Goal: Navigation & Orientation: Understand site structure

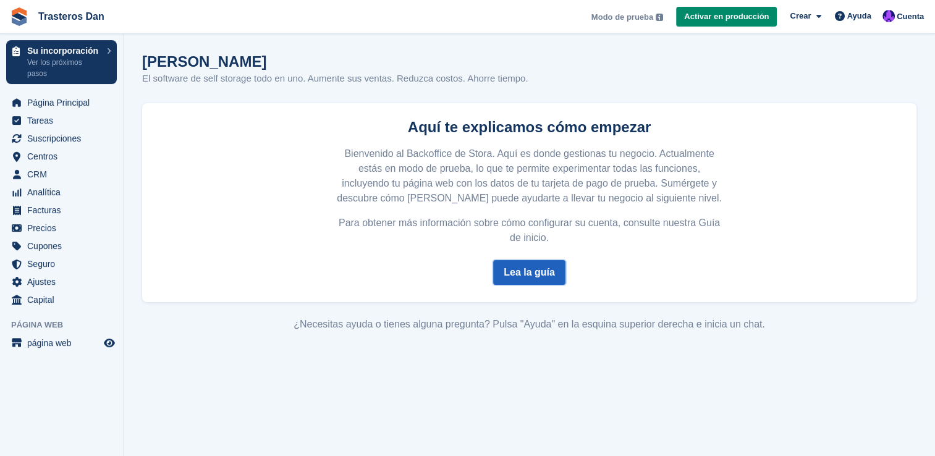
click at [534, 279] on link "Lea la guía" at bounding box center [529, 272] width 72 height 25
click at [46, 104] on span "Página Principal" at bounding box center [64, 102] width 74 height 17
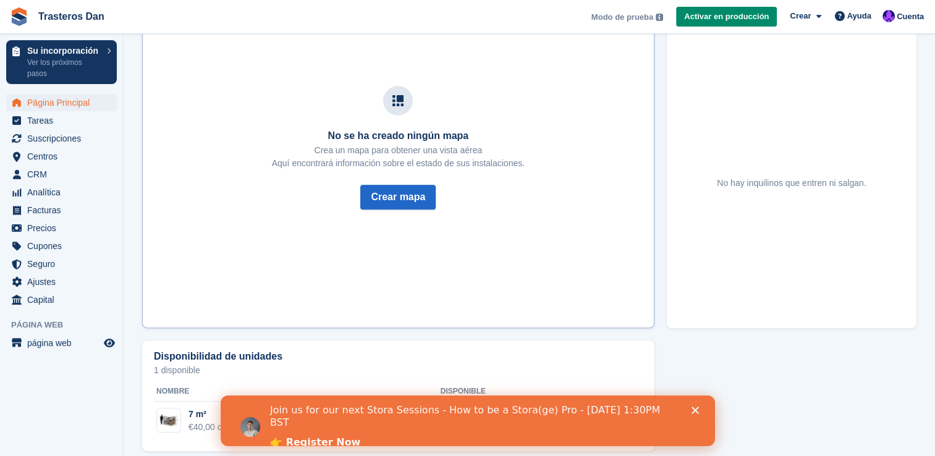
scroll to position [442, 0]
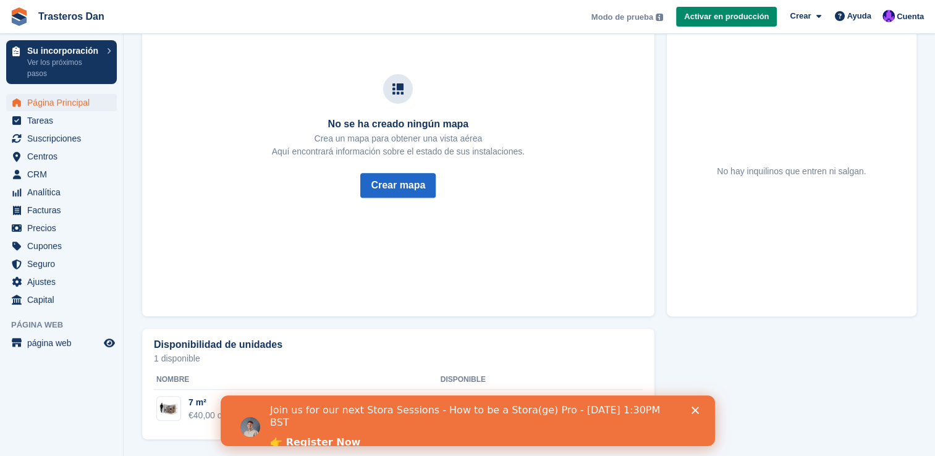
click at [696, 411] on polygon "Cerrar" at bounding box center [694, 410] width 7 height 7
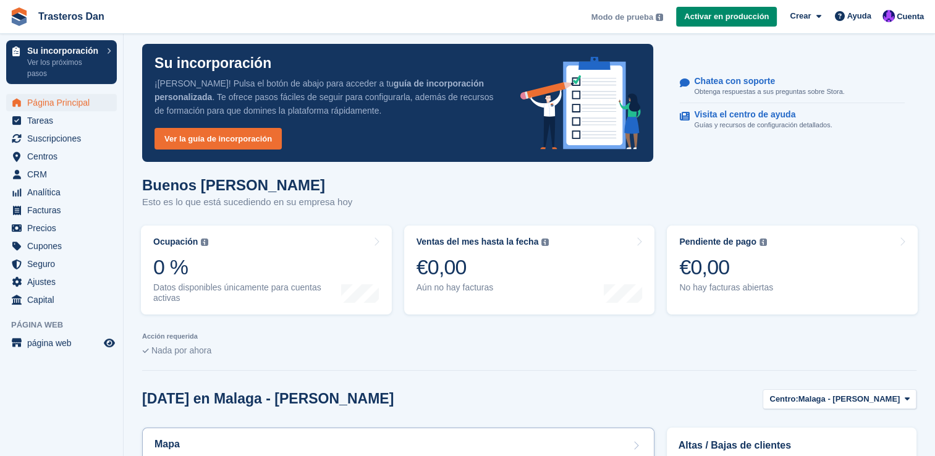
scroll to position [0, 0]
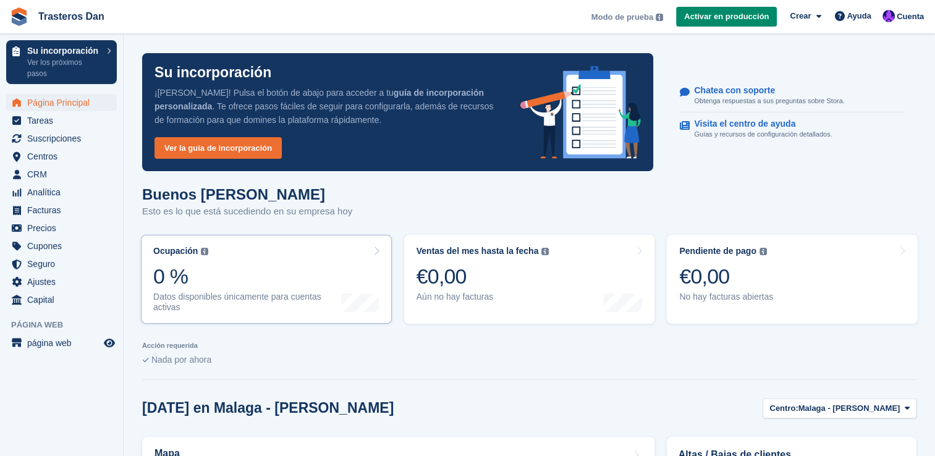
click at [375, 247] on icon at bounding box center [376, 251] width 6 height 10
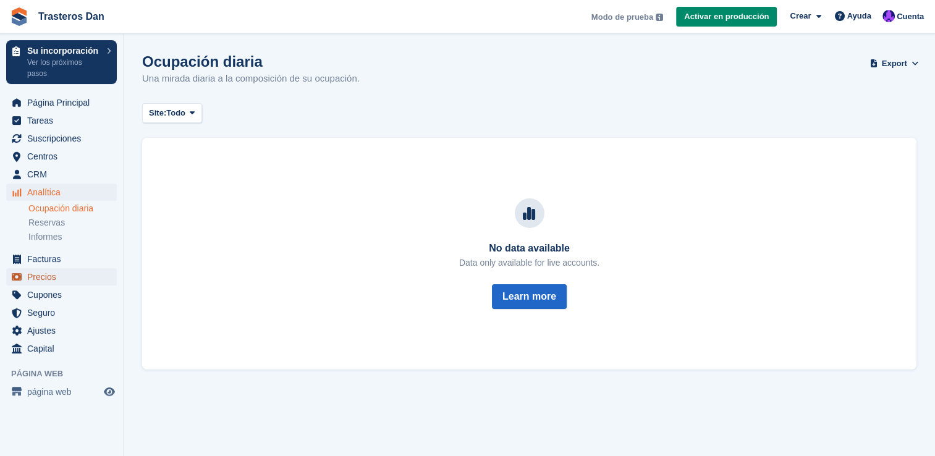
click at [54, 277] on span "Precios" at bounding box center [64, 276] width 74 height 17
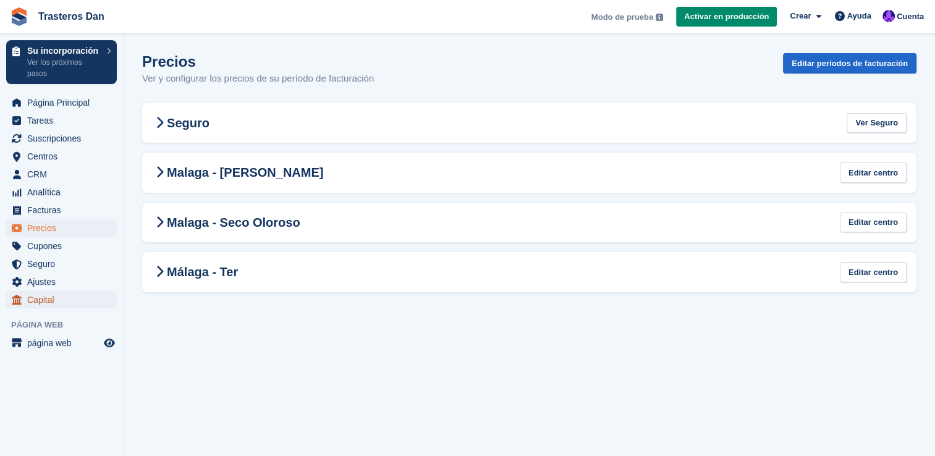
click at [46, 304] on span "Capital" at bounding box center [64, 299] width 74 height 17
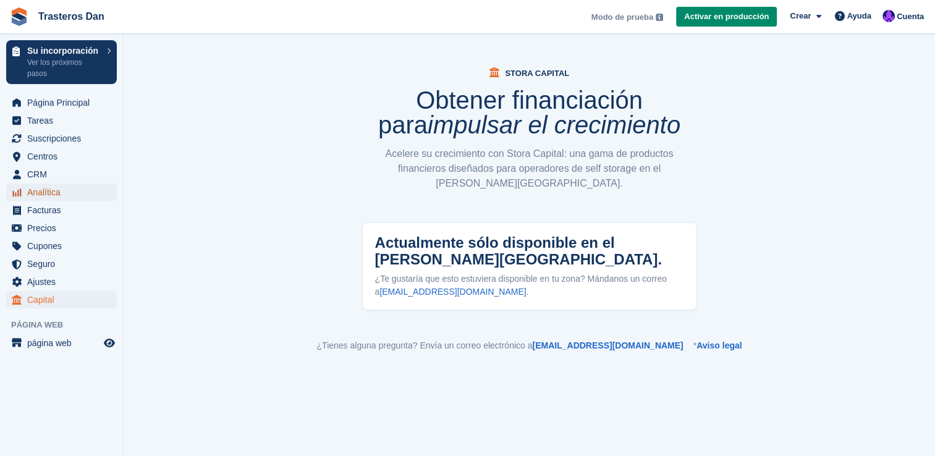
click at [45, 197] on span "Analítica" at bounding box center [64, 192] width 74 height 17
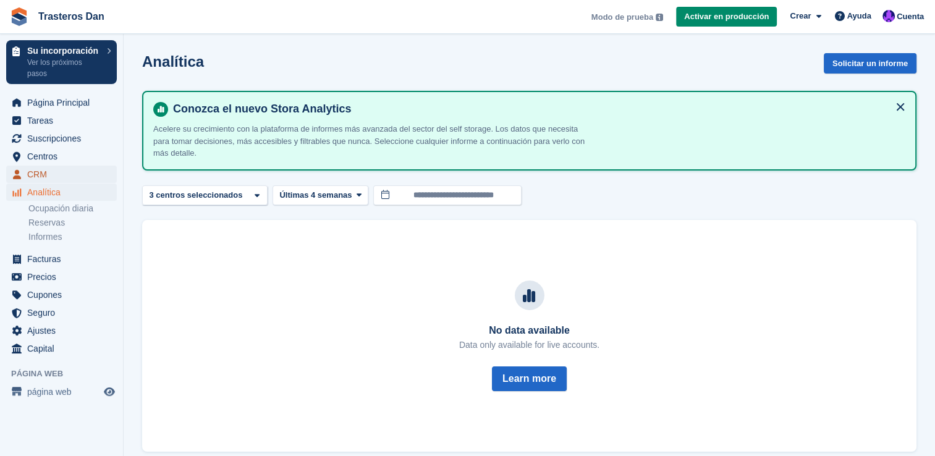
click at [62, 172] on span "CRM" at bounding box center [64, 174] width 74 height 17
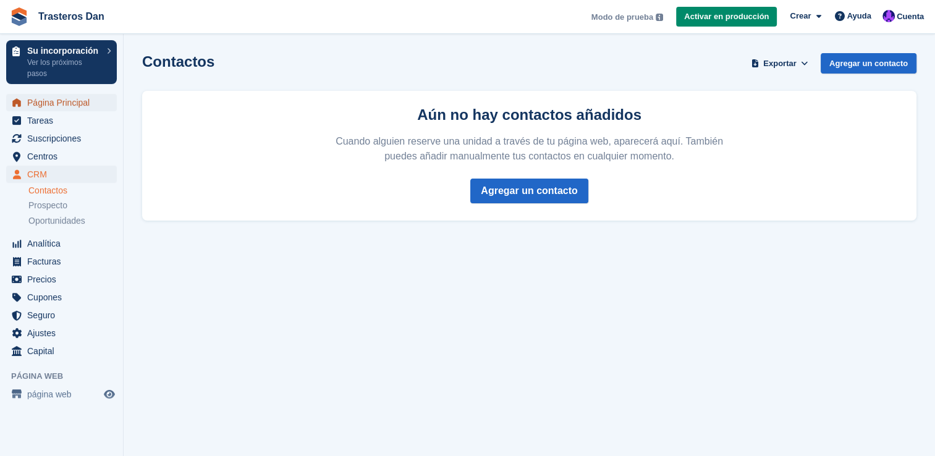
click at [48, 104] on span "Página Principal" at bounding box center [64, 102] width 74 height 17
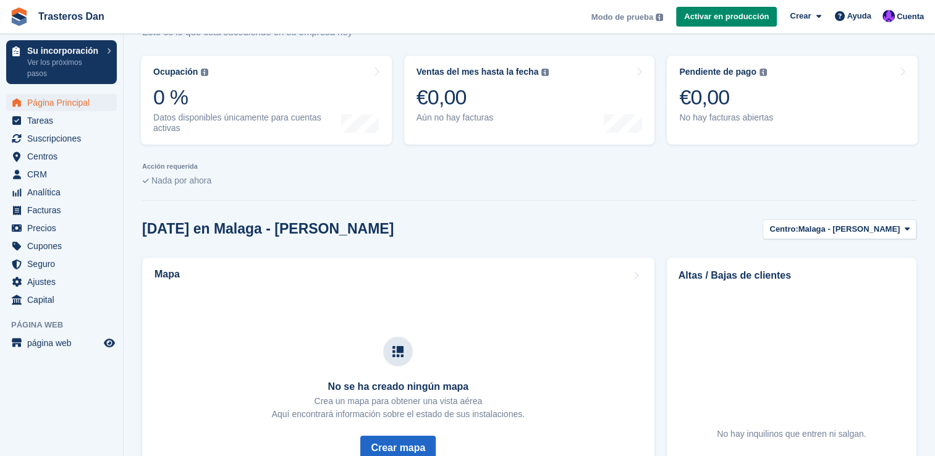
scroll to position [182, 0]
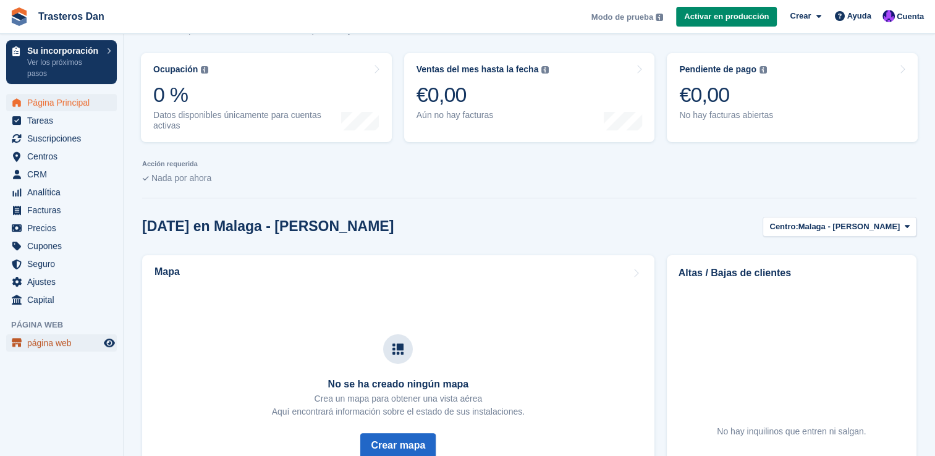
click at [56, 344] on span "página web" at bounding box center [64, 342] width 74 height 17
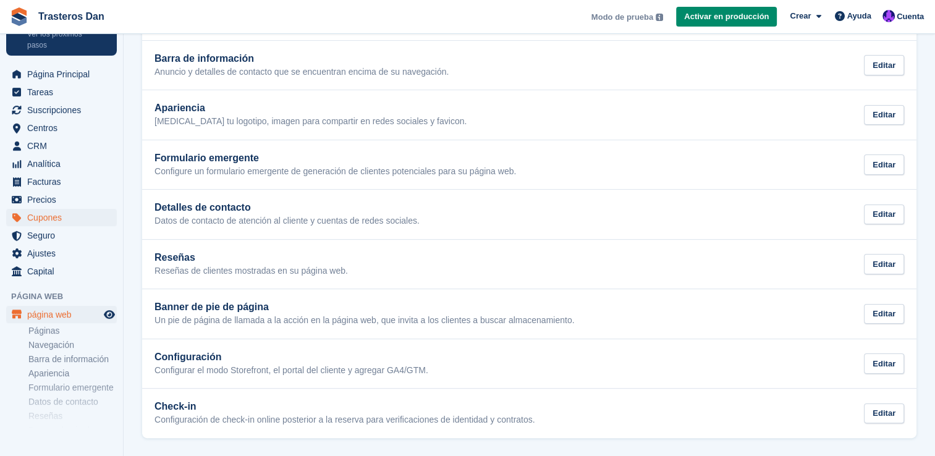
scroll to position [26, 0]
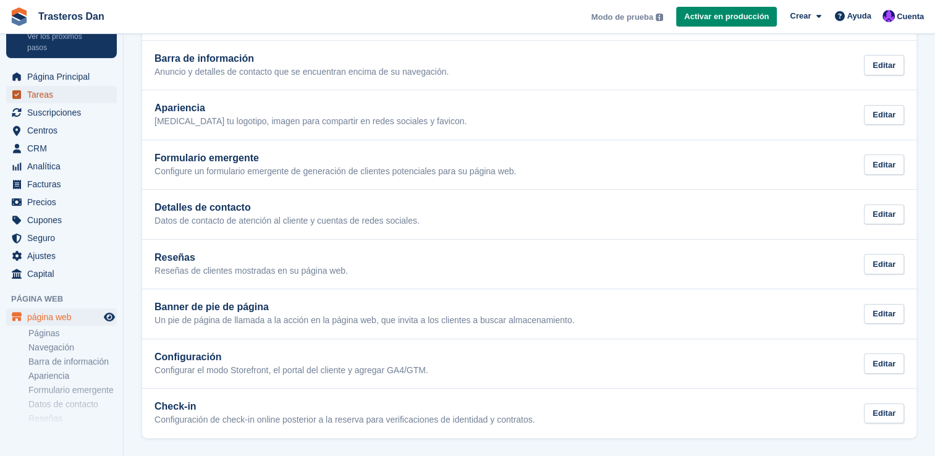
click at [45, 98] on span "Tareas" at bounding box center [64, 94] width 74 height 17
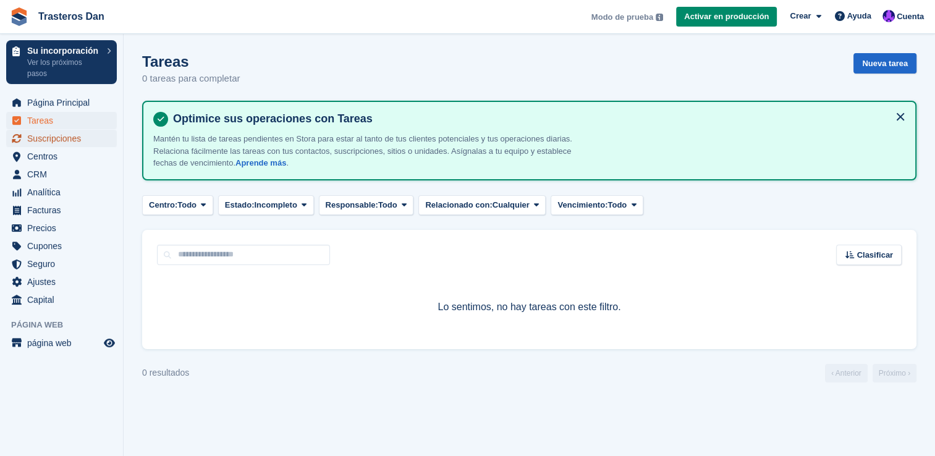
click at [52, 145] on span "Suscripciones" at bounding box center [64, 138] width 74 height 17
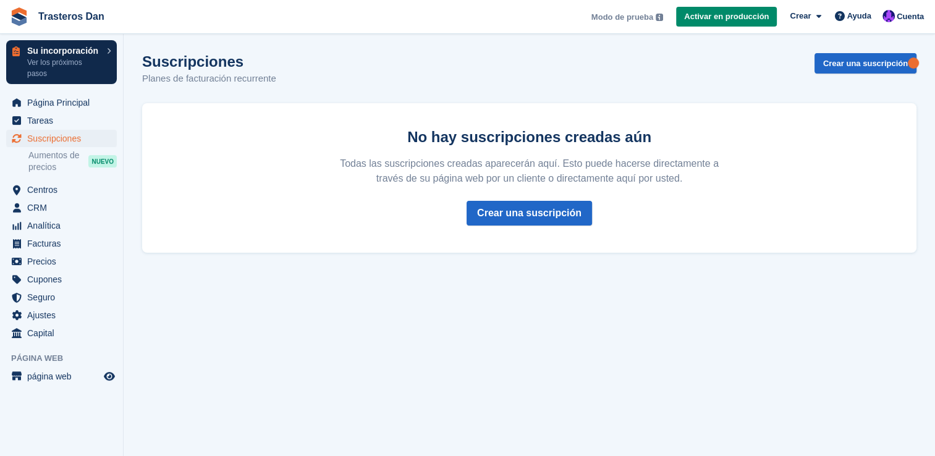
click at [96, 62] on p "Ver los próximos pasos" at bounding box center [64, 68] width 74 height 22
